Goal: Navigation & Orientation: Find specific page/section

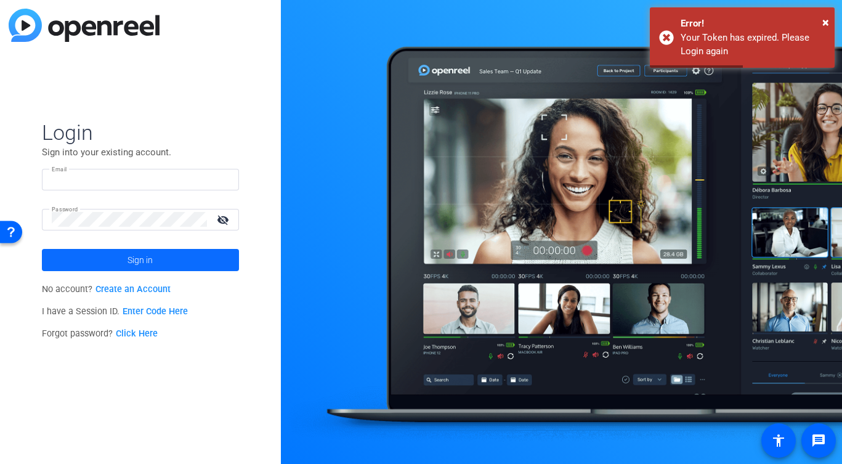
type input "[PERSON_NAME][EMAIL_ADDRESS][PERSON_NAME][DOMAIN_NAME]"
click at [105, 259] on span at bounding box center [140, 260] width 197 height 30
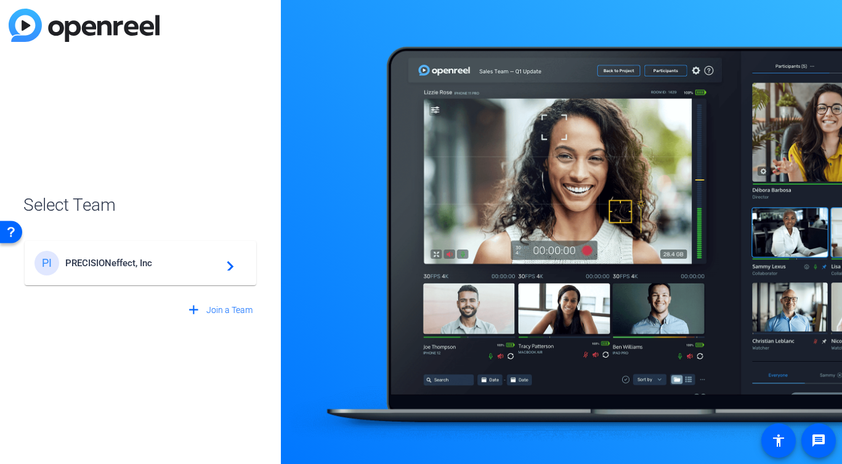
click at [120, 262] on span "PRECISIONeffect, Inc" at bounding box center [142, 263] width 154 height 11
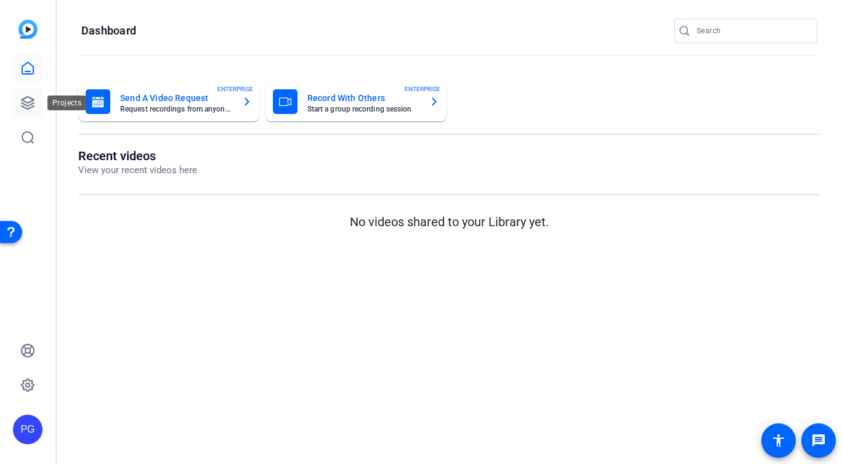
click at [30, 104] on icon at bounding box center [27, 103] width 15 height 15
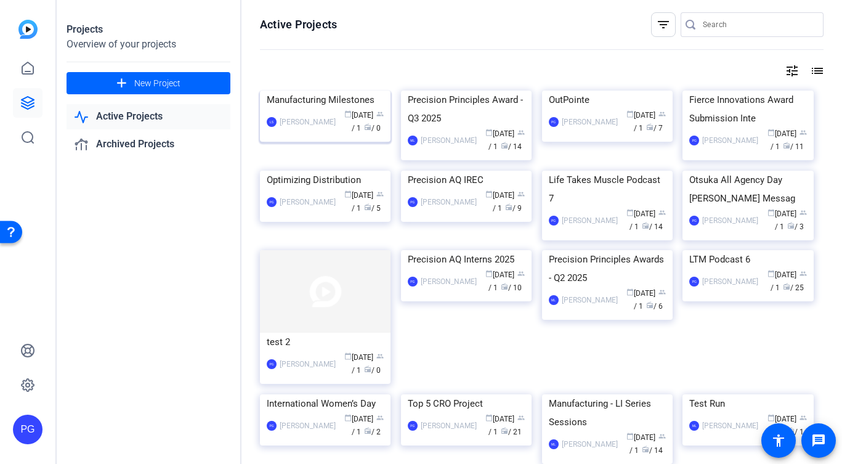
click at [342, 91] on img at bounding box center [325, 91] width 131 height 0
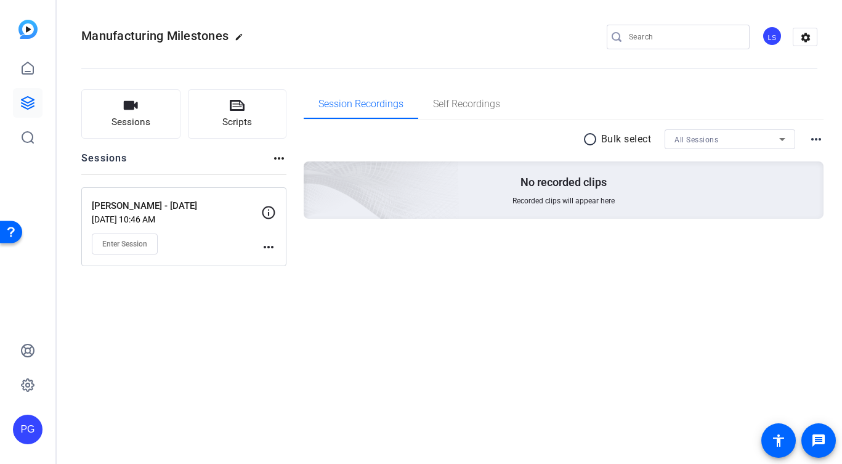
click at [222, 216] on p "[DATE] 10:46 AM" at bounding box center [176, 219] width 169 height 10
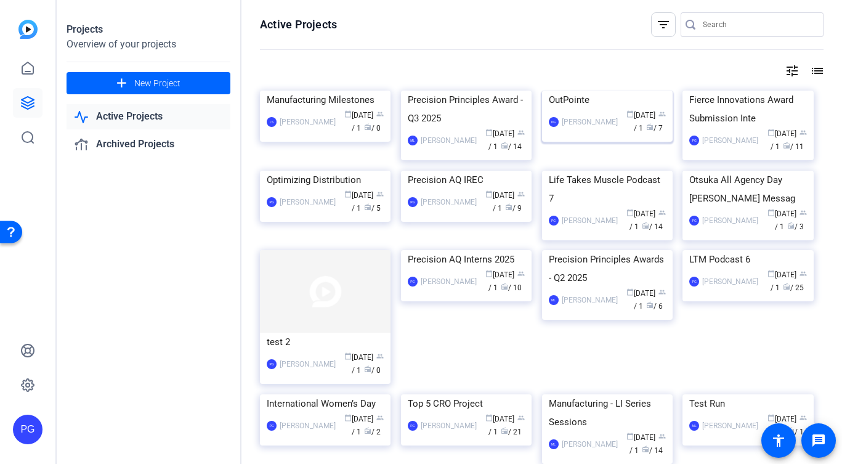
click at [636, 91] on img at bounding box center [607, 91] width 131 height 0
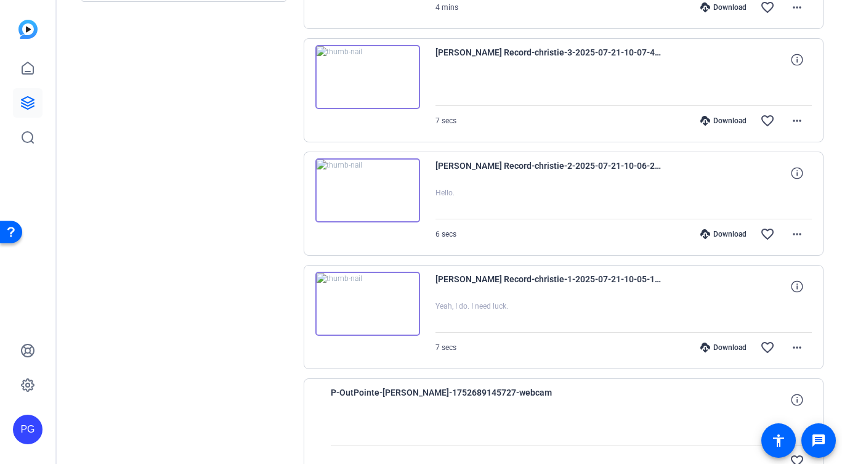
scroll to position [537, 0]
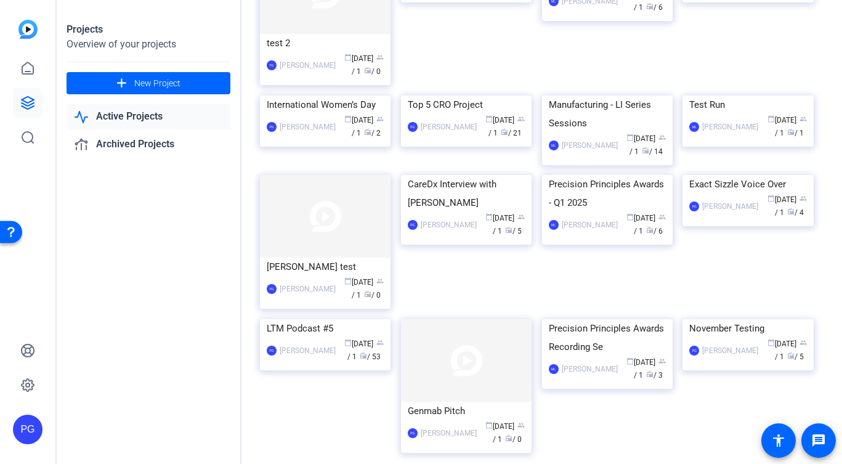
scroll to position [311, 0]
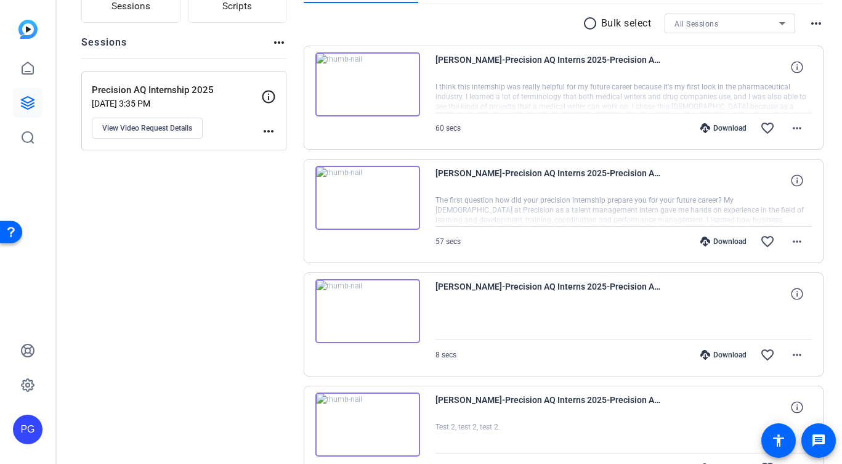
scroll to position [112, 0]
